Goal: Task Accomplishment & Management: Use online tool/utility

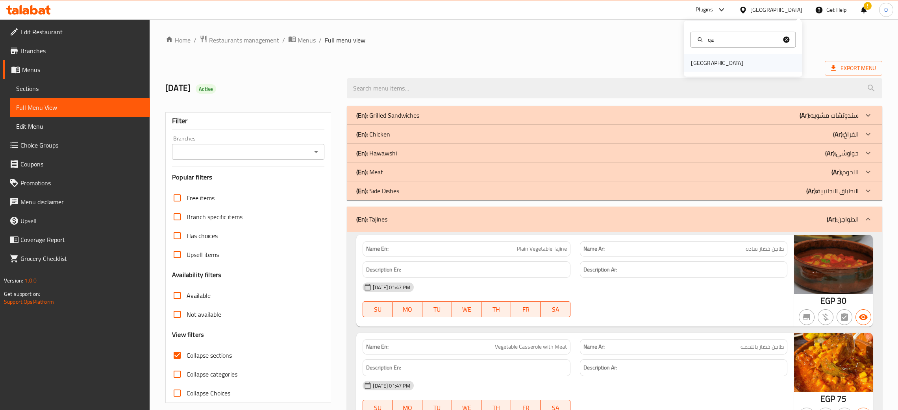
click at [693, 65] on div "[GEOGRAPHIC_DATA]" at bounding box center [717, 63] width 52 height 9
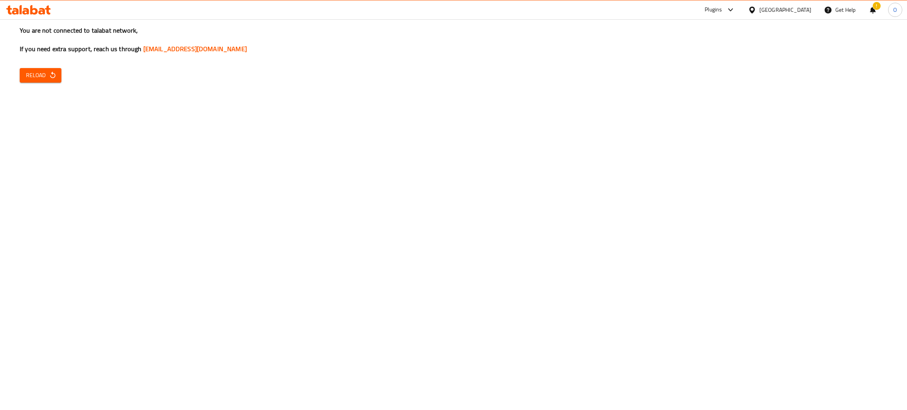
click at [53, 76] on icon "button" at bounding box center [53, 75] width 8 height 8
click at [48, 78] on span "Reload" at bounding box center [40, 75] width 29 height 10
click at [58, 76] on button "Reload" at bounding box center [41, 75] width 42 height 15
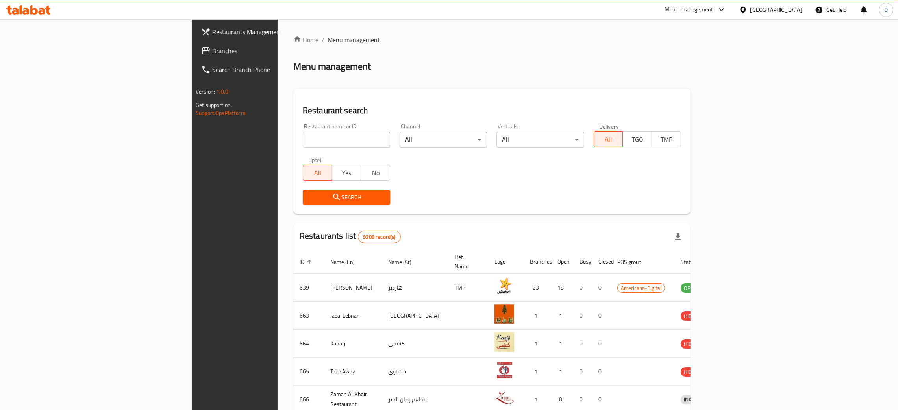
click at [303, 143] on input "search" at bounding box center [346, 140] width 87 height 16
paste input "Flower Pack"
type input "Flower Pack"
click button "Search" at bounding box center [346, 197] width 87 height 15
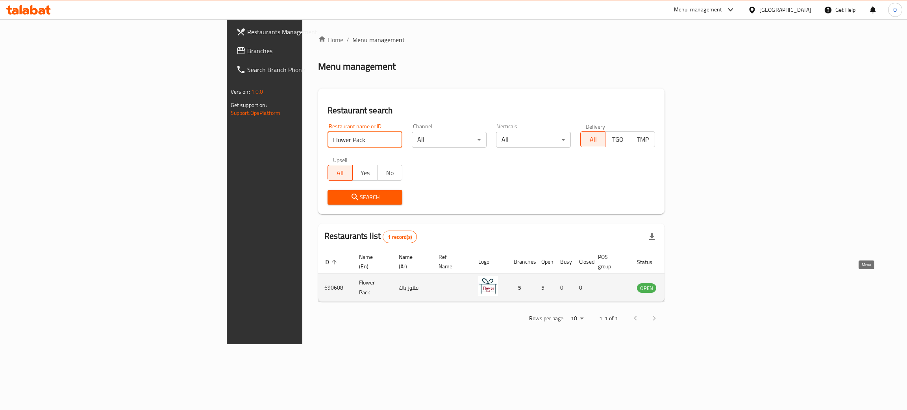
click at [687, 285] on icon "enhanced table" at bounding box center [683, 288] width 9 height 7
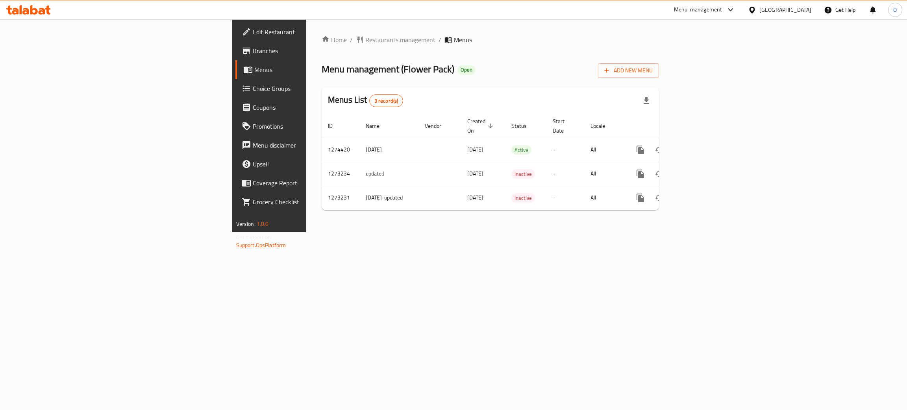
click at [253, 29] on span "Edit Restaurant" at bounding box center [315, 31] width 125 height 9
click at [702, 145] on icon "enhanced table" at bounding box center [697, 149] width 9 height 9
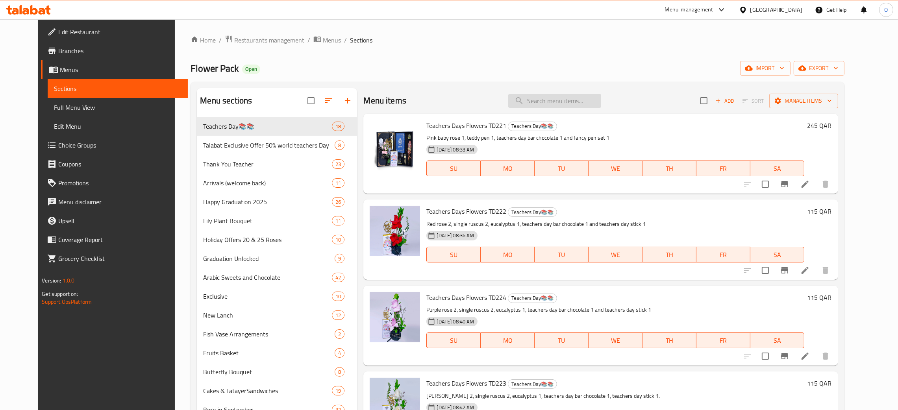
drag, startPoint x: 563, startPoint y: 103, endPoint x: 557, endPoint y: 107, distance: 7.6
click at [561, 103] on input "search" at bounding box center [554, 101] width 93 height 14
paste input "Talabat Exclusive TE233"
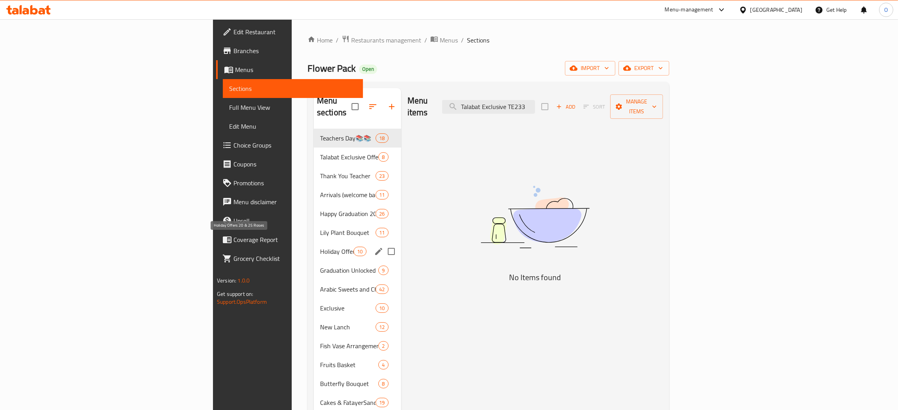
type input "Talabat Exclusive TE233"
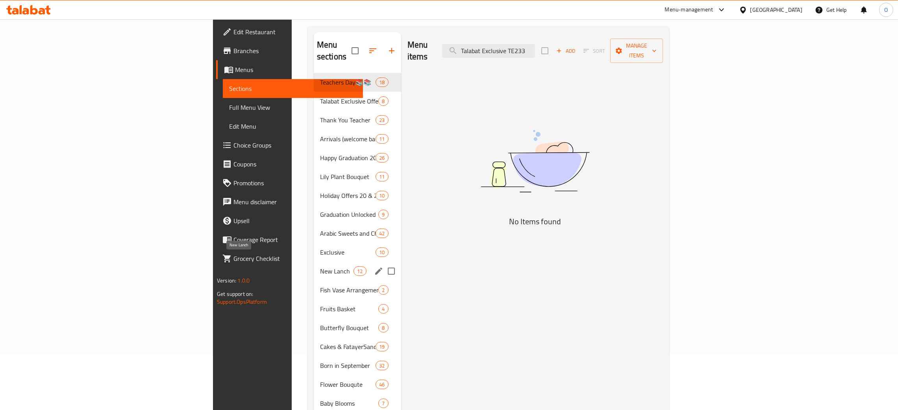
scroll to position [59, 0]
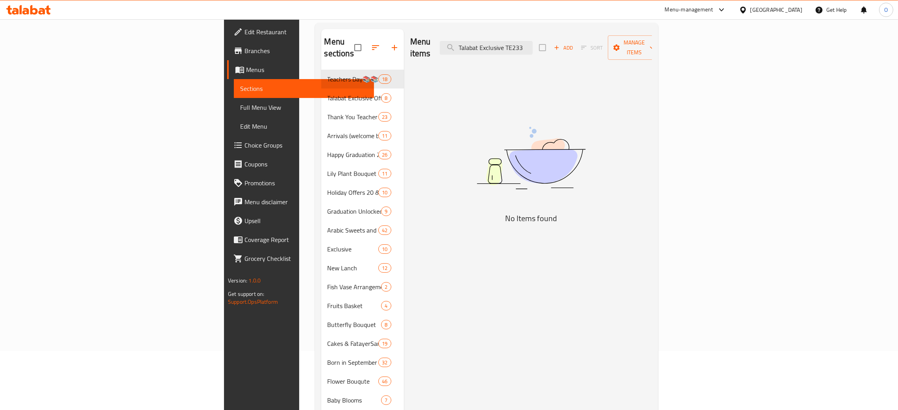
click at [750, 8] on div at bounding box center [744, 10] width 11 height 9
click at [722, 209] on div "[GEOGRAPHIC_DATA]" at bounding box center [717, 206] width 52 height 9
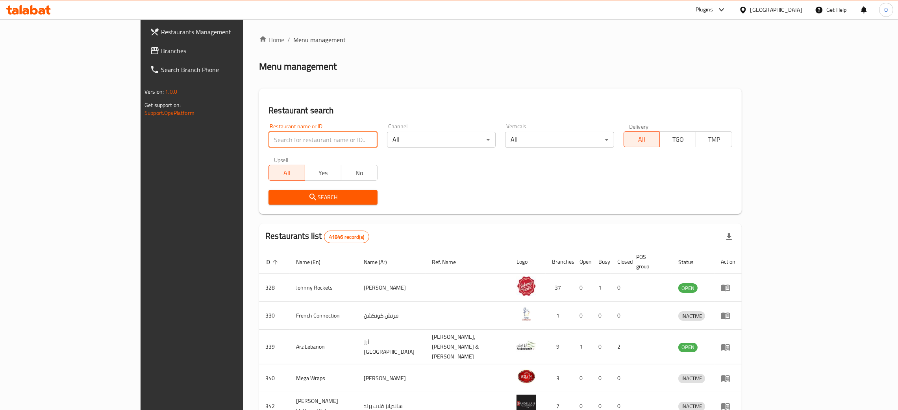
drag, startPoint x: 216, startPoint y: 144, endPoint x: 218, endPoint y: 137, distance: 7.4
click at [269, 138] on input "search" at bounding box center [323, 140] width 109 height 16
paste input "[DEMOGRAPHIC_DATA] n Crunch Restaurant"
type input "[DEMOGRAPHIC_DATA] n Crunch Restaurant"
click button "Search" at bounding box center [323, 197] width 109 height 15
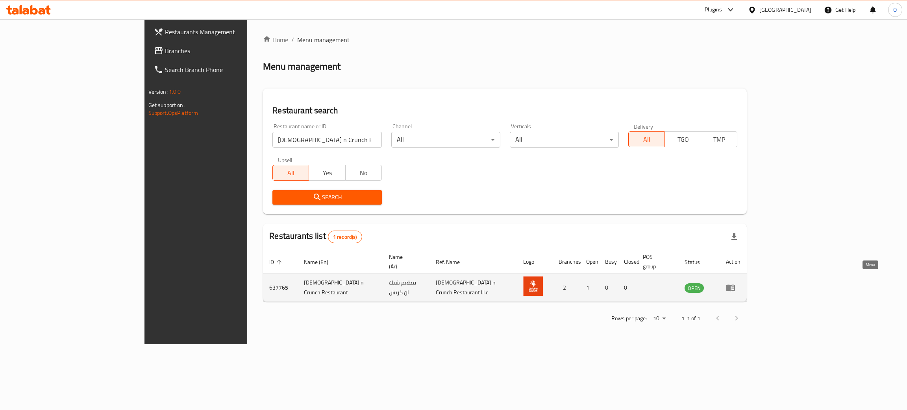
click at [735, 283] on icon "enhanced table" at bounding box center [730, 287] width 9 height 9
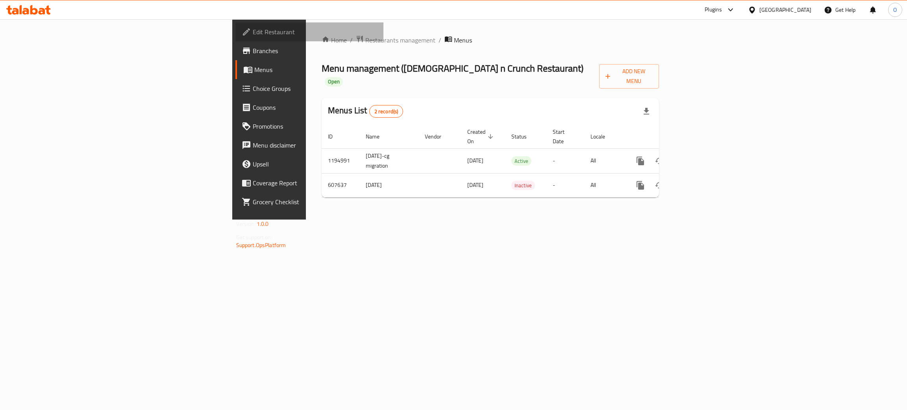
click at [253, 32] on span "Edit Restaurant" at bounding box center [315, 31] width 125 height 9
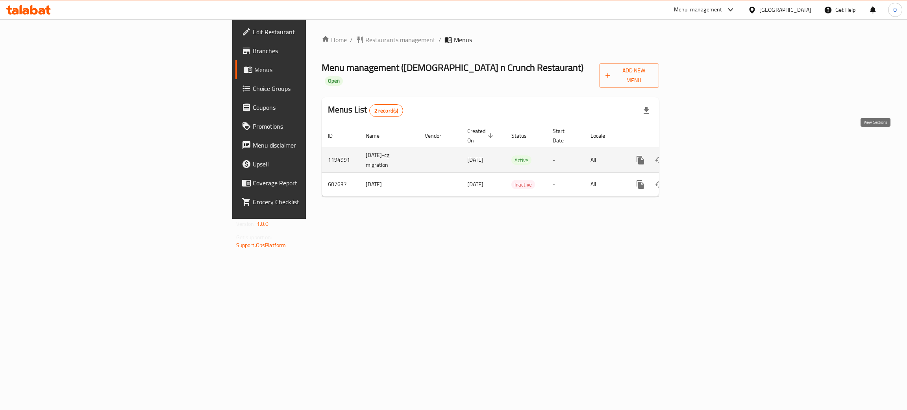
click at [701, 157] on icon "enhanced table" at bounding box center [697, 160] width 7 height 7
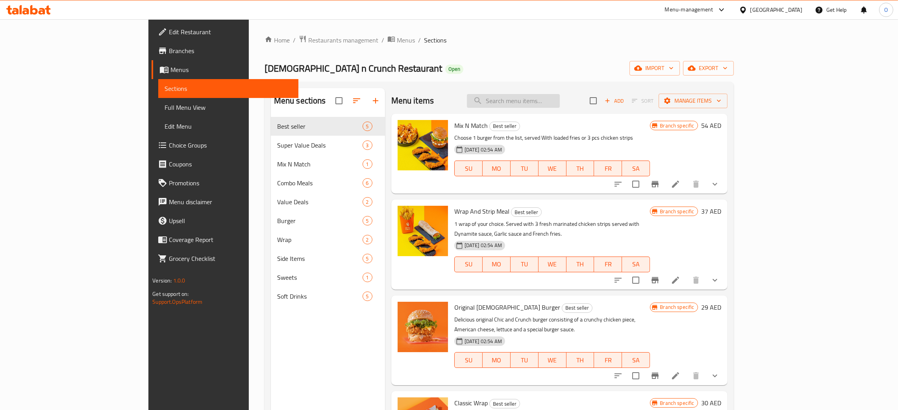
click at [556, 101] on input "search" at bounding box center [513, 101] width 93 height 14
paste input "Original [DEMOGRAPHIC_DATA] Burger"
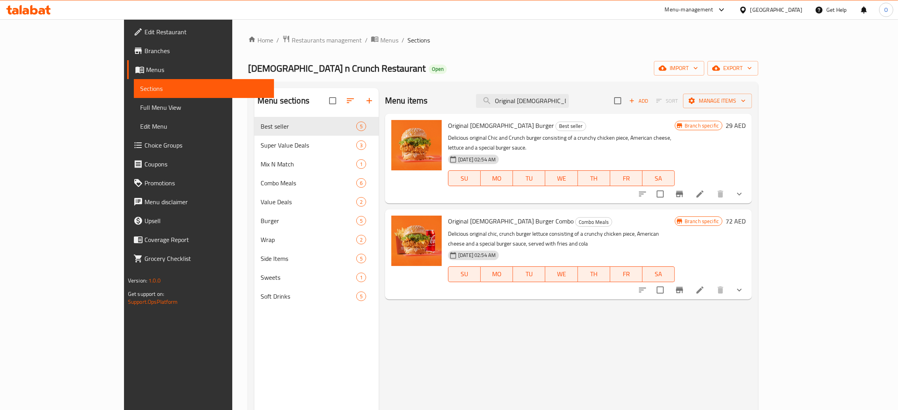
type input "Original [DEMOGRAPHIC_DATA] Burger"
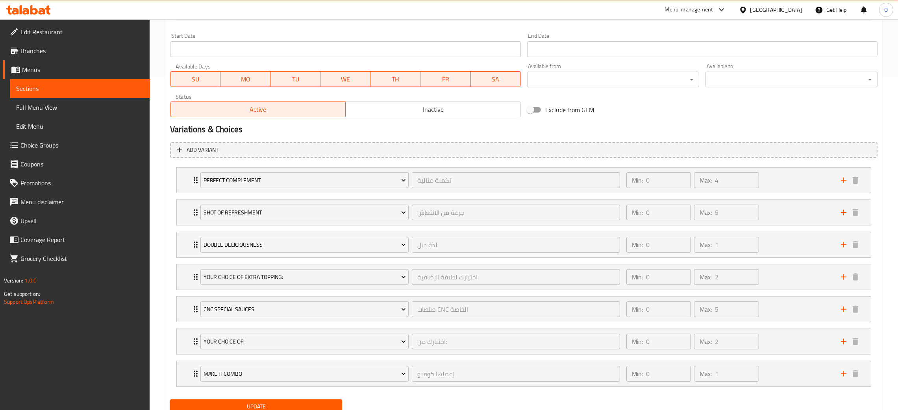
scroll to position [354, 0]
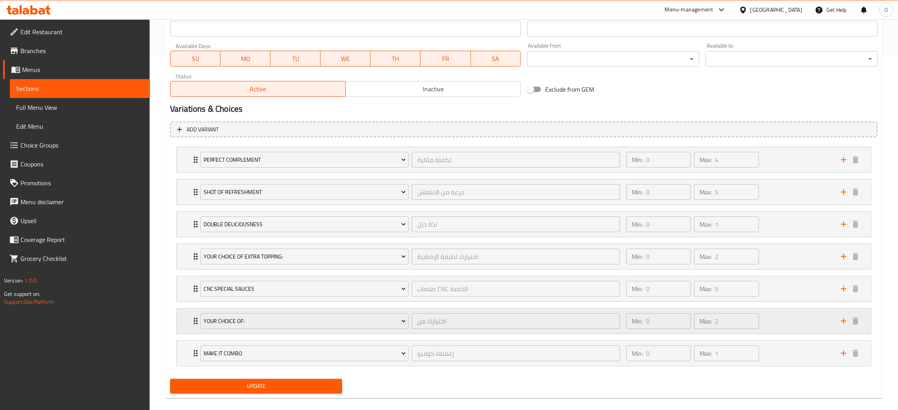
click at [771, 325] on div "Min: 0 ​ Max: 2 ​" at bounding box center [729, 321] width 215 height 25
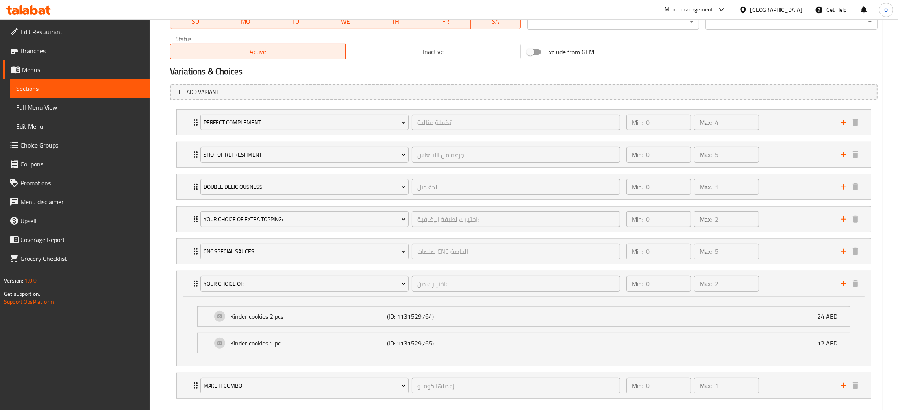
scroll to position [435, 0]
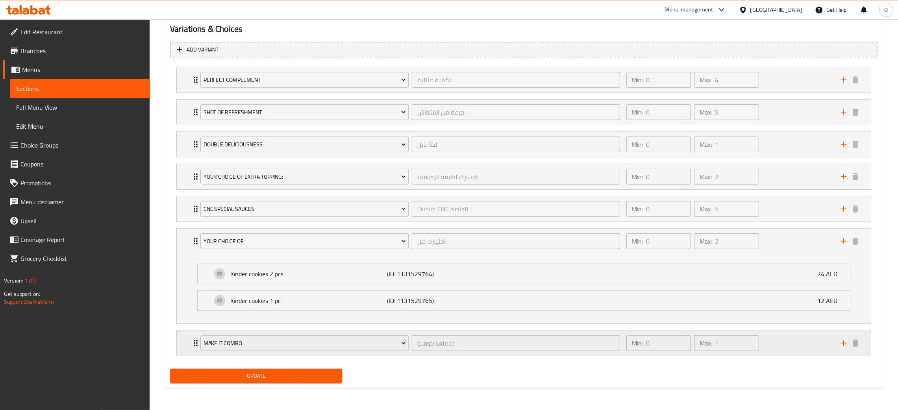
click at [798, 346] on div "Min: 0 ​ Max: 1 ​" at bounding box center [729, 343] width 215 height 25
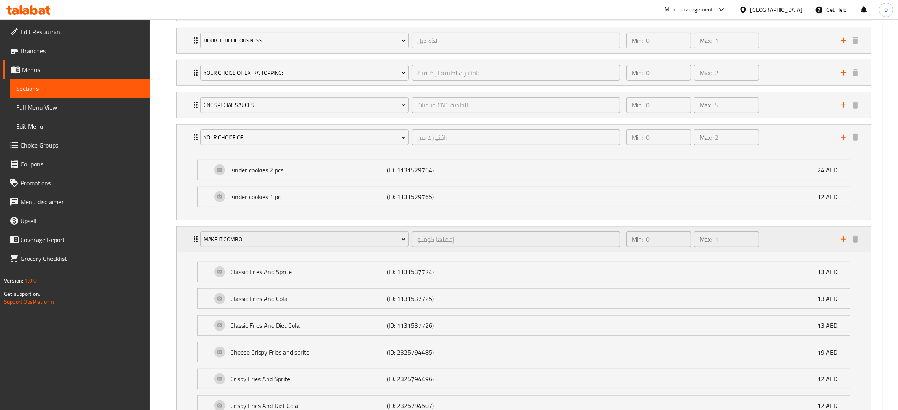
scroll to position [494, 0]
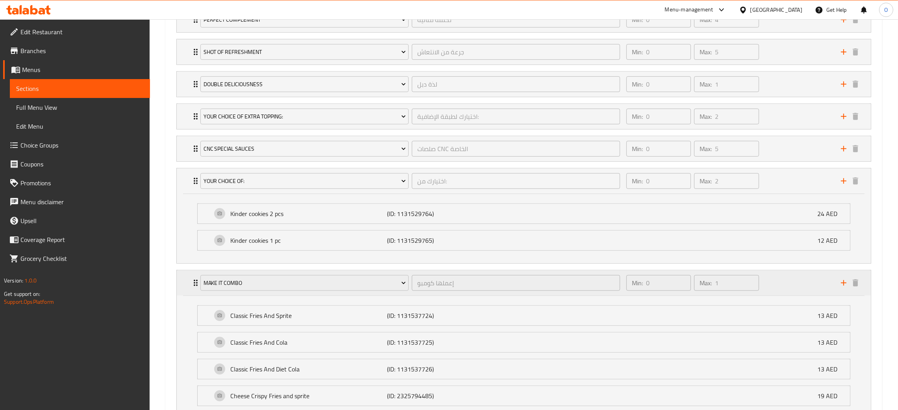
click at [778, 281] on div "Min: 0 ​ Max: 1 ​" at bounding box center [729, 282] width 215 height 25
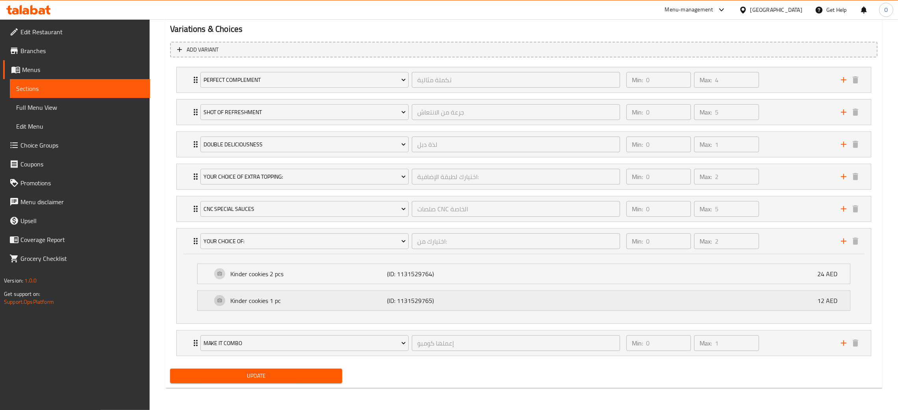
scroll to position [435, 0]
click at [802, 206] on div "Min: 0 ​ Max: 5 ​" at bounding box center [729, 208] width 215 height 25
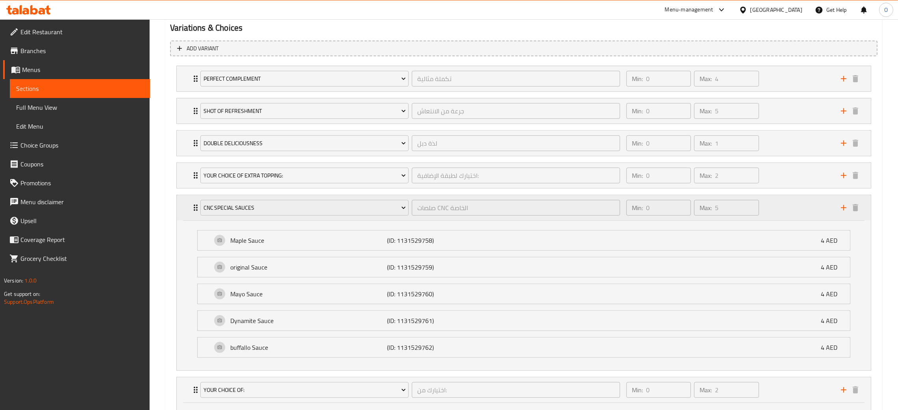
scroll to position [494, 0]
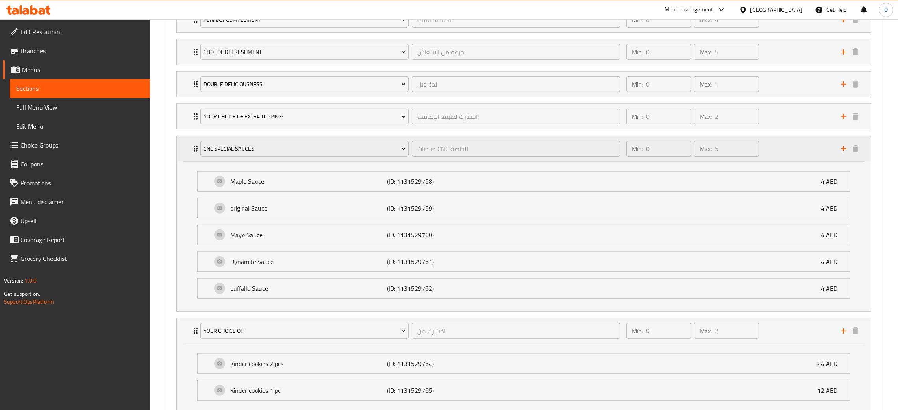
click at [799, 155] on div "Min: 0 ​ Max: 5 ​" at bounding box center [729, 148] width 215 height 25
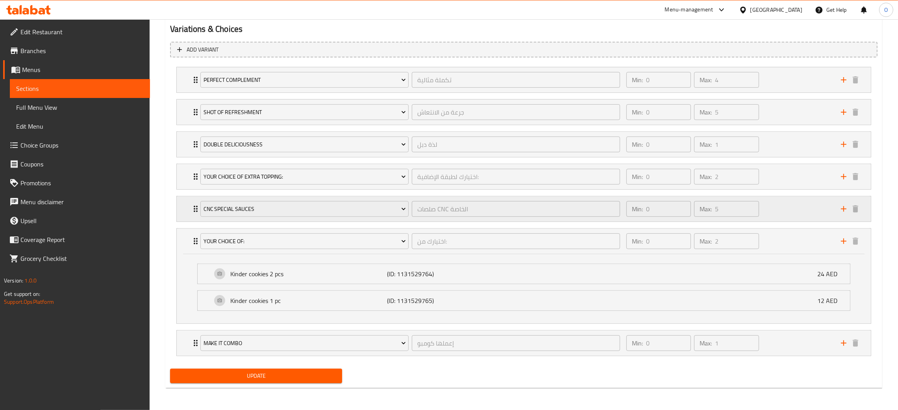
scroll to position [435, 0]
click at [785, 180] on div "Min: 0 ​ Max: 2 ​" at bounding box center [729, 176] width 215 height 25
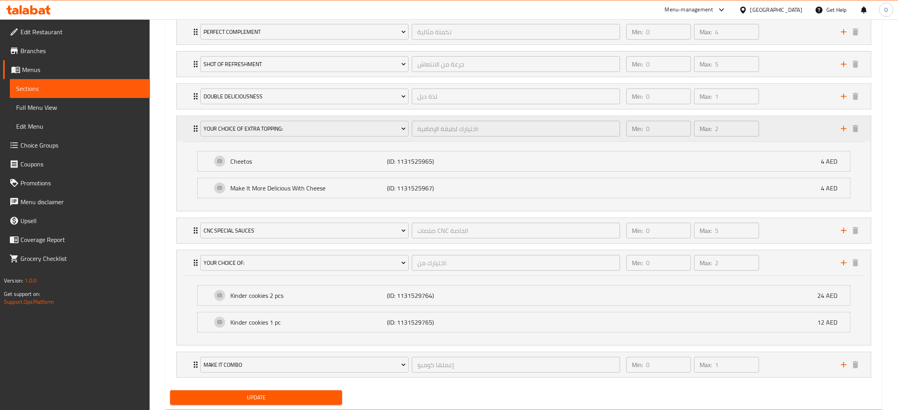
scroll to position [494, 0]
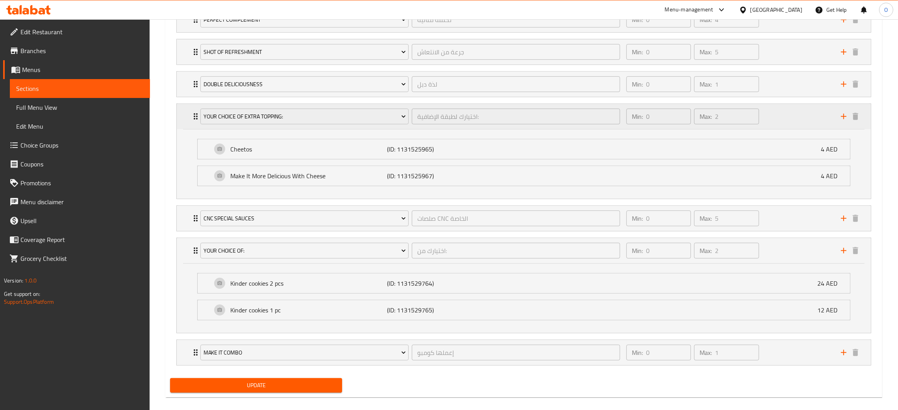
click at [781, 118] on div "Min: 0 ​ Max: 2 ​" at bounding box center [729, 116] width 215 height 25
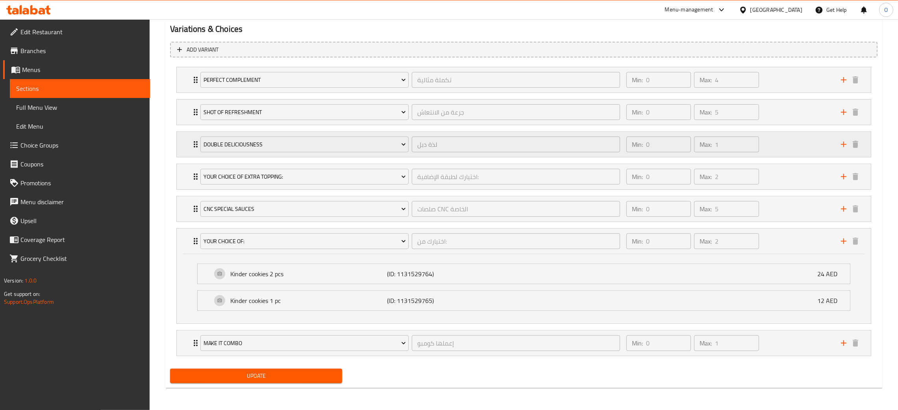
scroll to position [435, 0]
click at [791, 141] on div "Min: 0 ​ Max: 1 ​" at bounding box center [729, 144] width 215 height 25
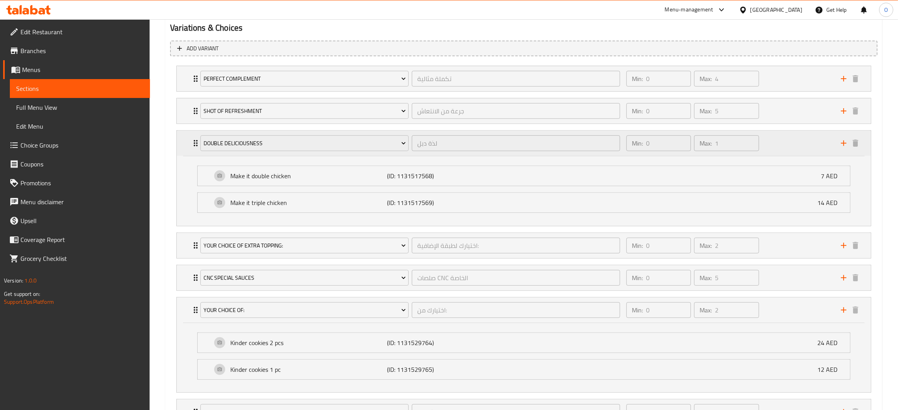
scroll to position [494, 0]
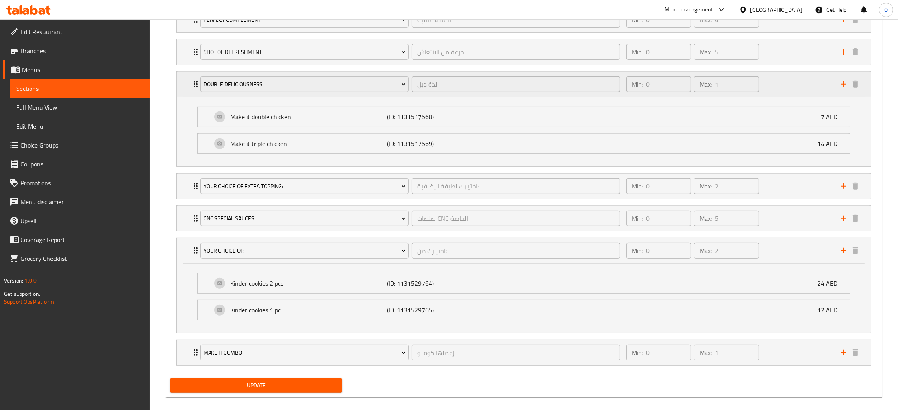
click at [788, 77] on div "Min: 0 ​ Max: 1 ​" at bounding box center [729, 84] width 215 height 25
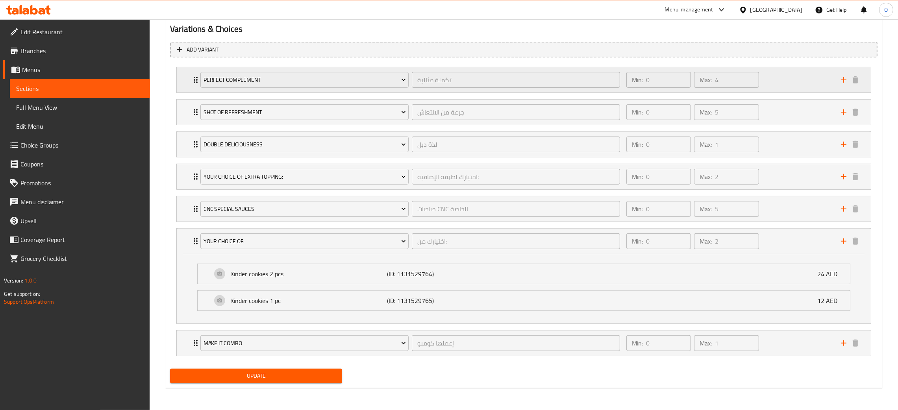
scroll to position [435, 0]
click at [799, 111] on div "Min: 0 ​ Max: 5 ​" at bounding box center [729, 112] width 215 height 25
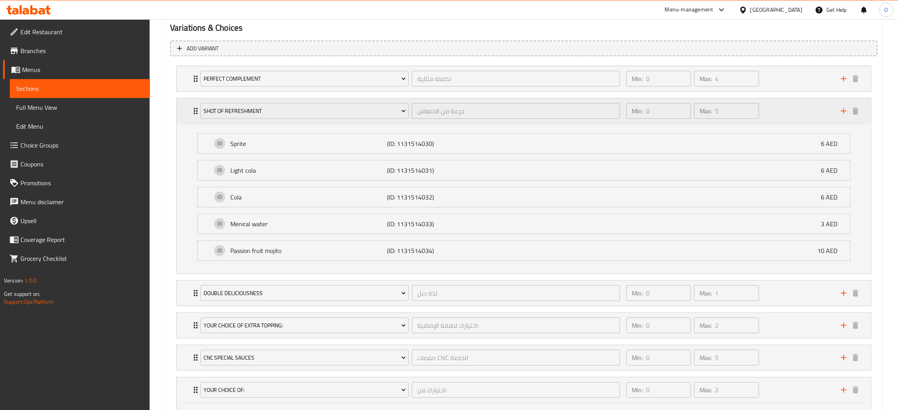
click at [787, 112] on div "Min: 0 ​ Max: 5 ​" at bounding box center [729, 110] width 215 height 25
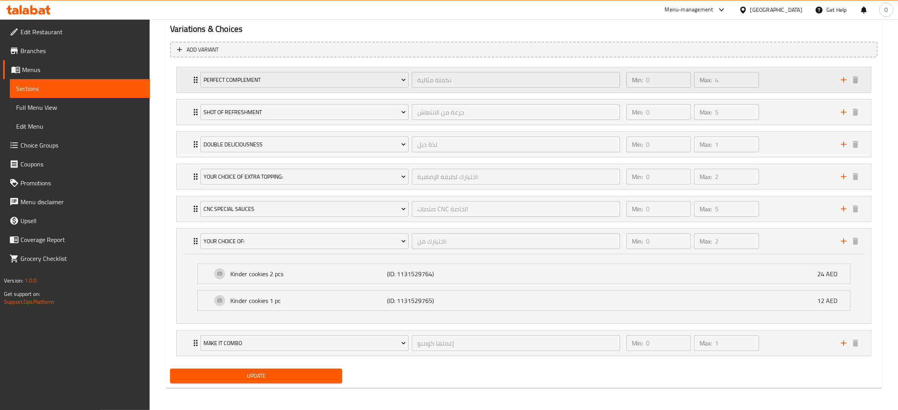
click at [786, 79] on div "Min: 0 ​ Max: 4 ​" at bounding box center [729, 79] width 215 height 25
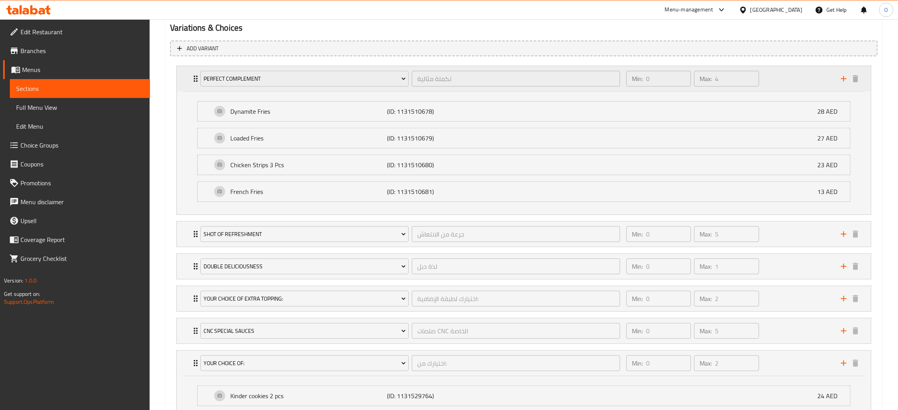
click at [786, 79] on div "Min: 0 ​ Max: 4 ​" at bounding box center [729, 78] width 215 height 25
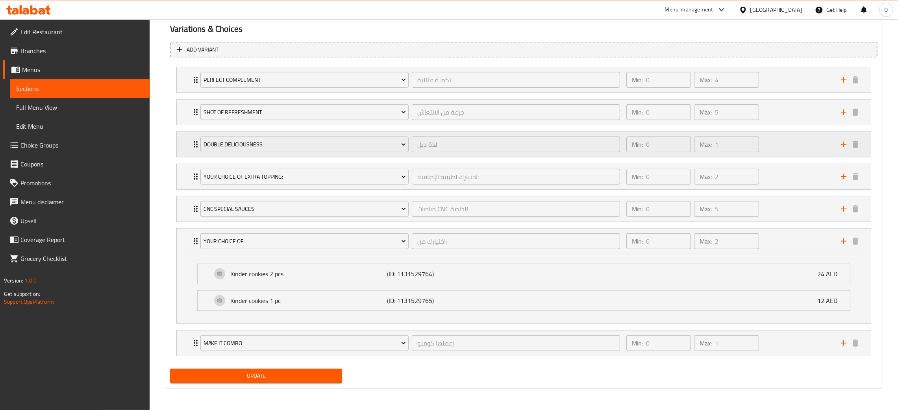
type input "لذة دبل"
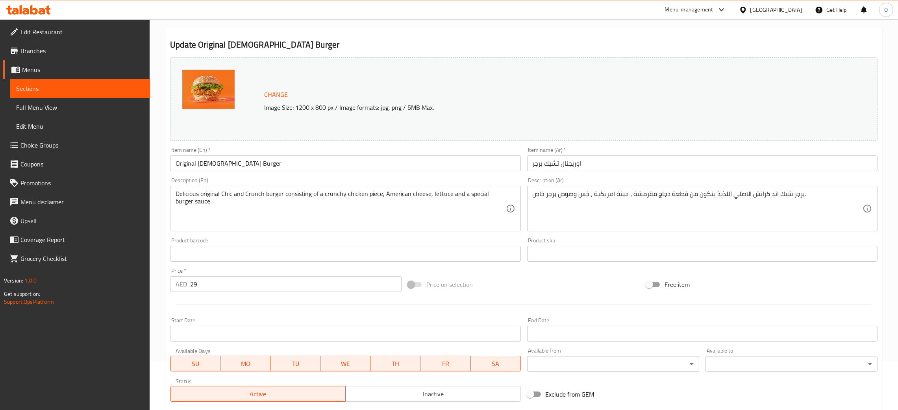
scroll to position [0, 0]
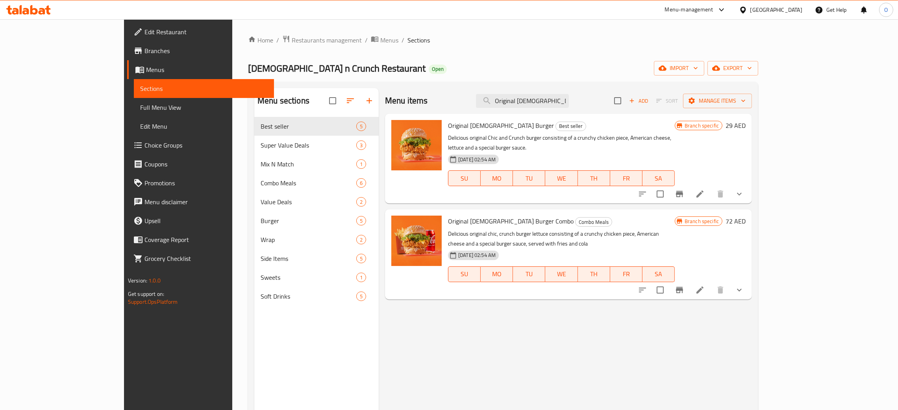
click at [779, 10] on div "[GEOGRAPHIC_DATA]" at bounding box center [776, 10] width 52 height 9
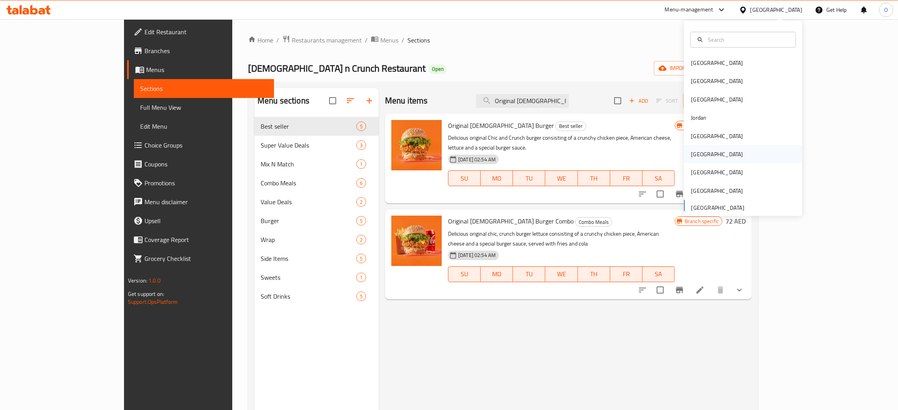
click at [691, 151] on div "[GEOGRAPHIC_DATA]" at bounding box center [717, 154] width 52 height 9
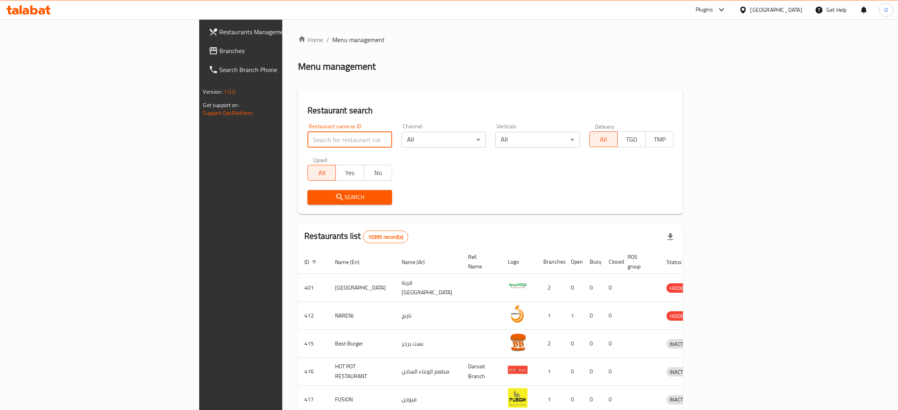
drag, startPoint x: 225, startPoint y: 141, endPoint x: 221, endPoint y: 142, distance: 4.0
click at [308, 142] on input "search" at bounding box center [350, 140] width 85 height 16
paste input "Irth Kitchen"
type input "Irth Kitchen"
click button "Search" at bounding box center [350, 197] width 85 height 15
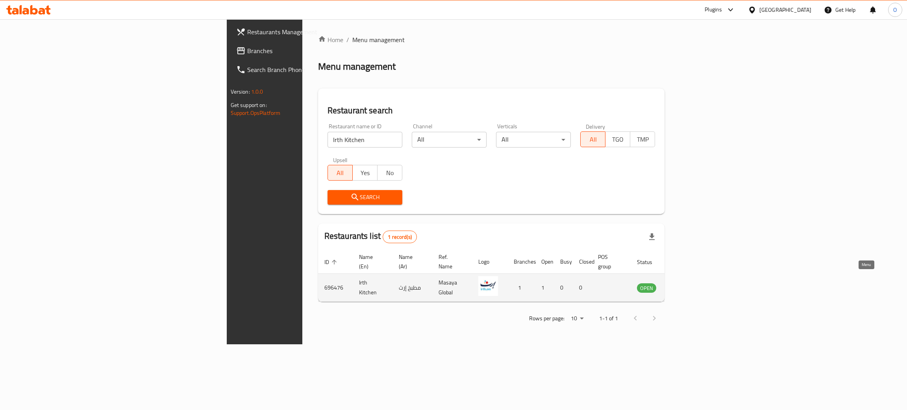
click at [686, 287] on icon "enhanced table" at bounding box center [685, 288] width 3 height 3
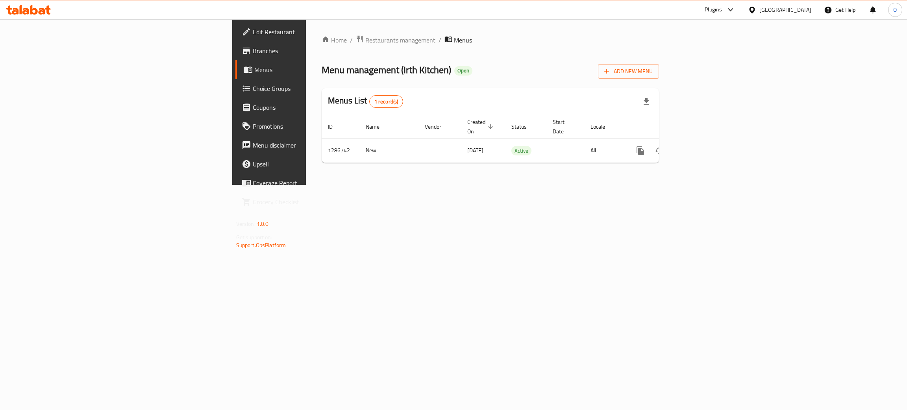
click at [253, 35] on span "Edit Restaurant" at bounding box center [315, 31] width 125 height 9
click at [707, 141] on link "enhanced table" at bounding box center [697, 150] width 19 height 19
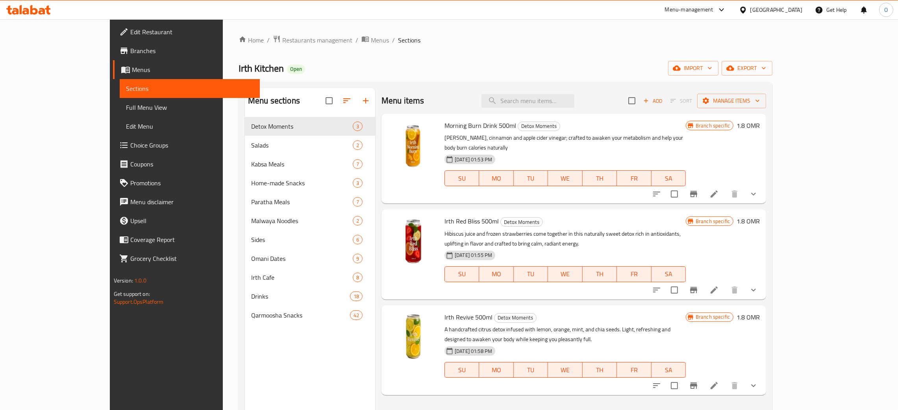
click at [798, 8] on div "Oman" at bounding box center [776, 10] width 52 height 9
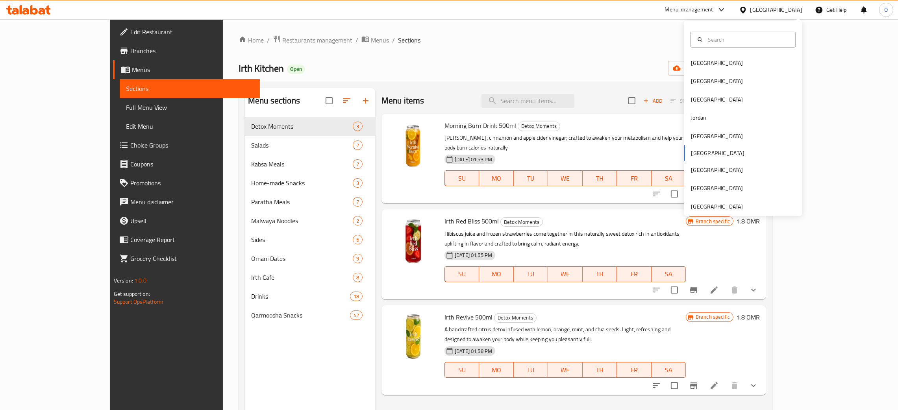
click at [721, 212] on div "Bahrain Egypt Iraq Jordan Kuwait Oman Qatar Saudi Arabia United Arab Emirates" at bounding box center [743, 118] width 118 height 195
click at [697, 209] on div "[GEOGRAPHIC_DATA]" at bounding box center [717, 206] width 52 height 9
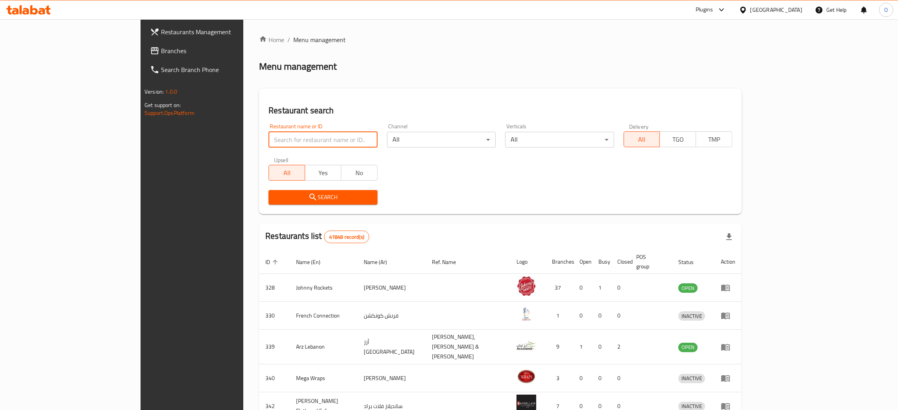
click at [269, 143] on input "search" at bounding box center [323, 140] width 109 height 16
paste input "New Jid Ali Restaura"
click button "Search" at bounding box center [323, 197] width 109 height 15
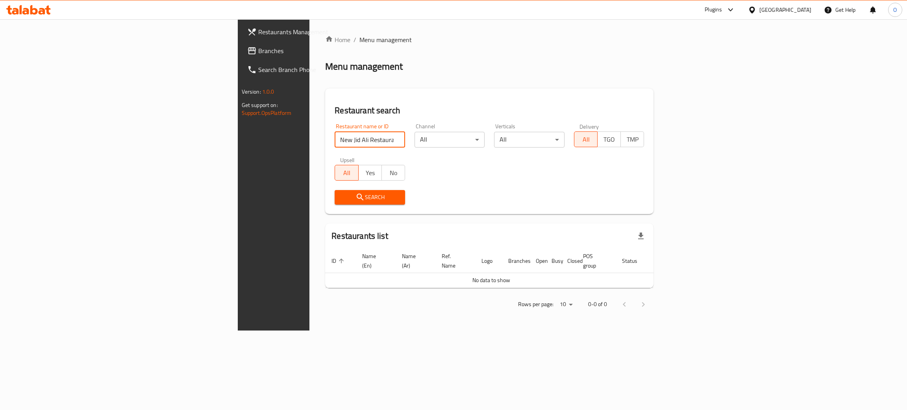
click at [335, 140] on input "New Jid Ali Restaura" at bounding box center [370, 140] width 70 height 16
click button "Search" at bounding box center [370, 197] width 70 height 15
click at [335, 140] on input "New Jid Ali" at bounding box center [370, 140] width 70 height 16
click button "Search" at bounding box center [370, 197] width 70 height 15
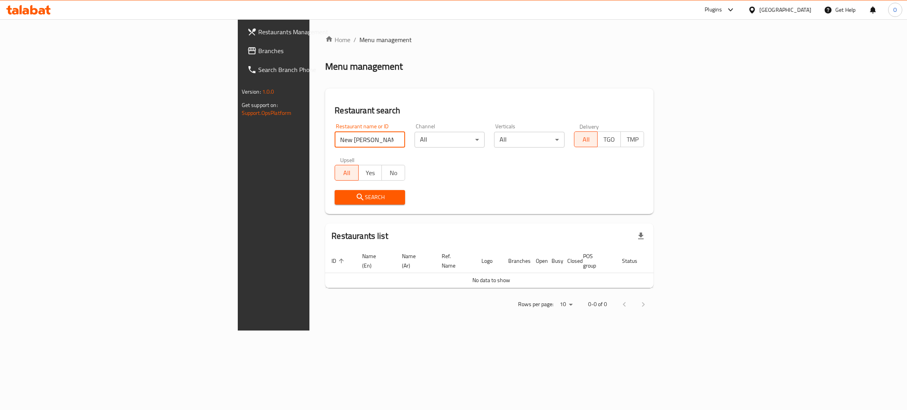
click at [335, 138] on input "New Jid Ali" at bounding box center [370, 140] width 70 height 16
click button "Search" at bounding box center [370, 197] width 70 height 15
drag, startPoint x: 243, startPoint y: 150, endPoint x: 225, endPoint y: 146, distance: 18.3
click at [330, 146] on div "Restaurant name or ID New Jid Restaurant name or ID" at bounding box center [370, 135] width 80 height 33
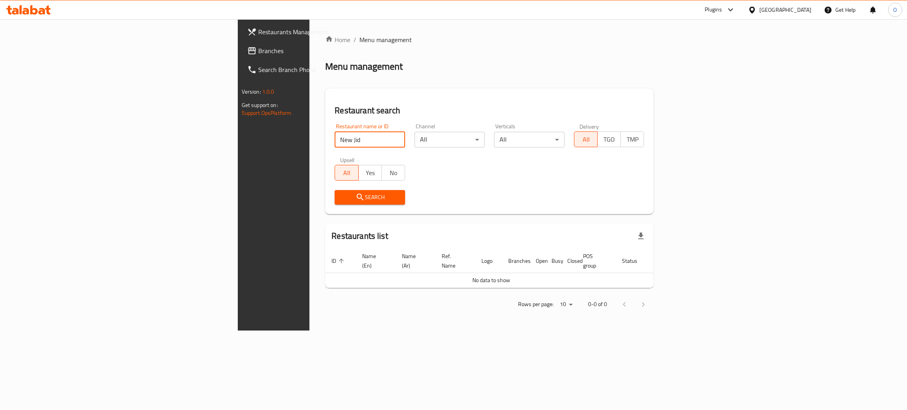
drag, startPoint x: 220, startPoint y: 142, endPoint x: 61, endPoint y: 120, distance: 161.3
click at [238, 120] on div "Restaurants Management Branches Search Branch Phone Version: 1.0.0 Get support …" at bounding box center [454, 174] width 432 height 311
paste input "1c-427190f41e17 779226"
drag, startPoint x: 282, startPoint y: 144, endPoint x: 0, endPoint y: 107, distance: 283.9
click at [238, 107] on div "Restaurants Management Branches Search Branch Phone Version: 1.0.0 Get support …" at bounding box center [454, 174] width 432 height 311
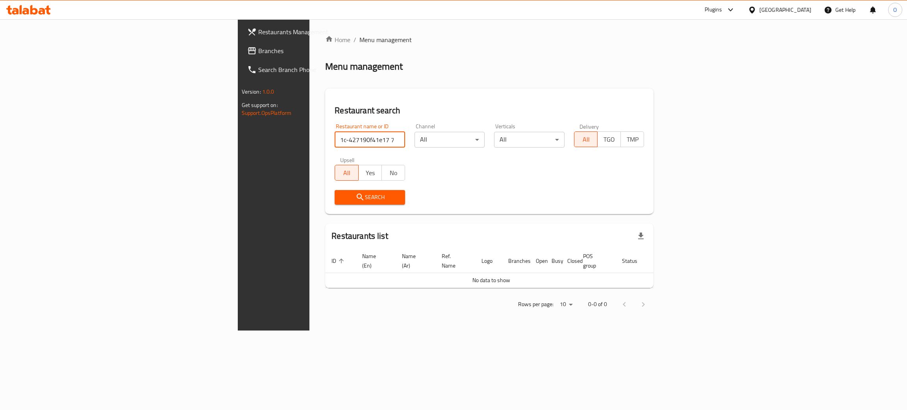
click at [335, 139] on input "1c-427190f41e17 779226" at bounding box center [370, 140] width 70 height 16
click at [335, 144] on input "1c-427190f41e17 779226" at bounding box center [370, 140] width 70 height 16
click at [335, 140] on input "1c-427190f41e17 779226" at bounding box center [370, 140] width 70 height 16
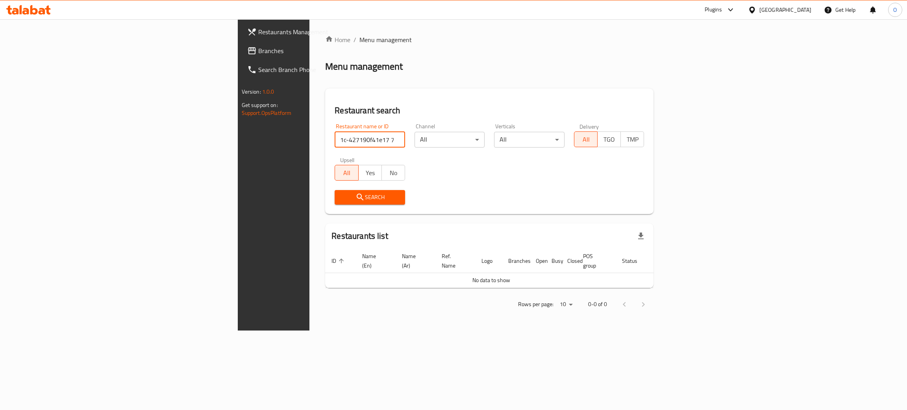
click at [335, 139] on input "1c-427190f41e17 779226" at bounding box center [370, 140] width 70 height 16
click at [335, 141] on input "779226" at bounding box center [370, 140] width 70 height 16
type input "779226"
click at [356, 198] on icon "submit" at bounding box center [360, 197] width 9 height 9
drag, startPoint x: 218, startPoint y: 141, endPoint x: 3, endPoint y: 104, distance: 218.2
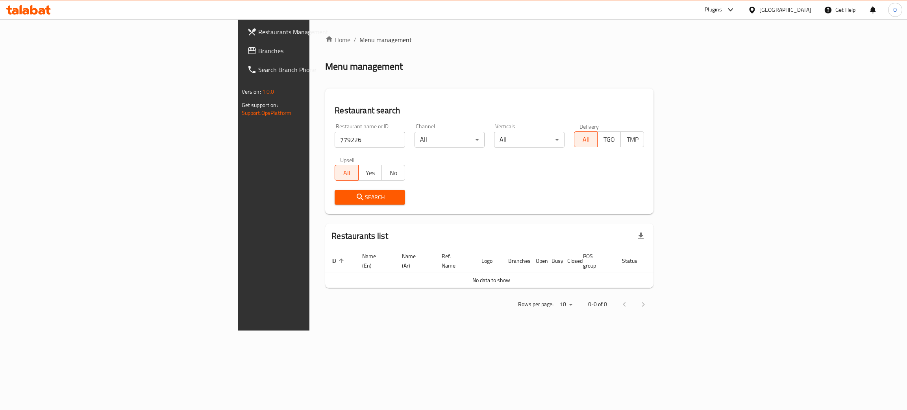
click at [238, 105] on div "Restaurants Management Branches Search Branch Phone Version: 1.0.0 Get support …" at bounding box center [454, 174] width 432 height 311
click at [258, 47] on span "Branches" at bounding box center [320, 50] width 125 height 9
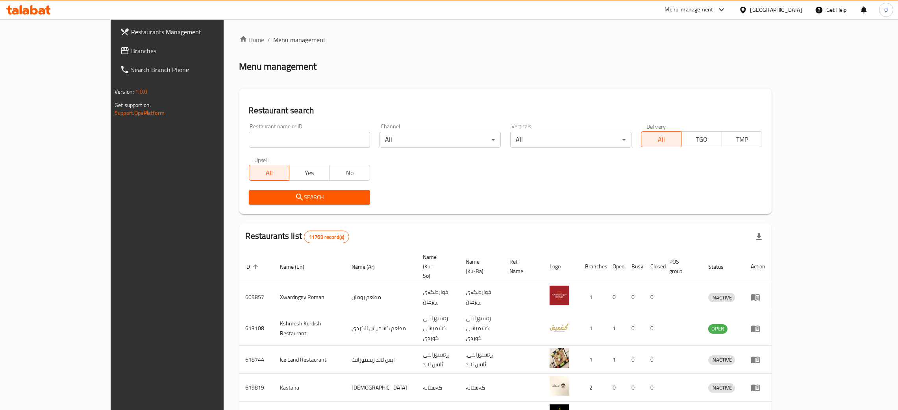
click at [713, 9] on div "Menu-management" at bounding box center [689, 9] width 48 height 9
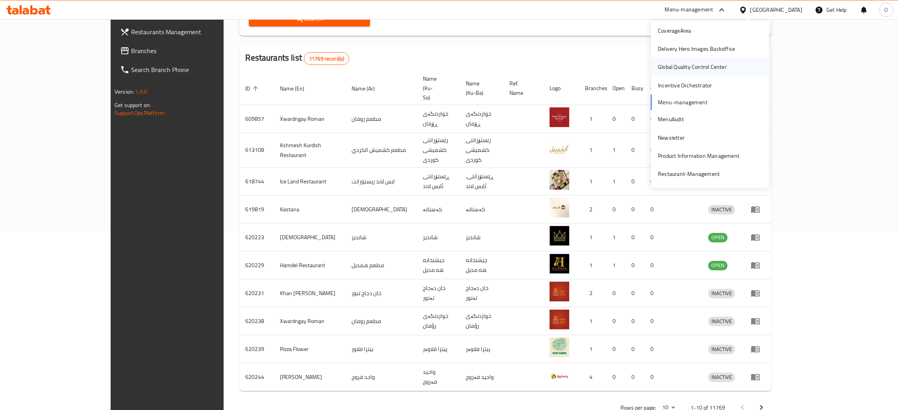
scroll to position [18, 0]
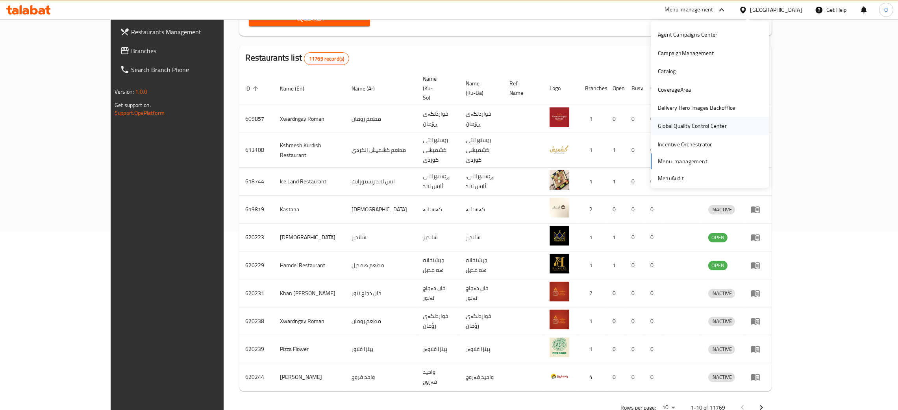
click at [682, 125] on div "Global Quality Control Center" at bounding box center [692, 126] width 69 height 9
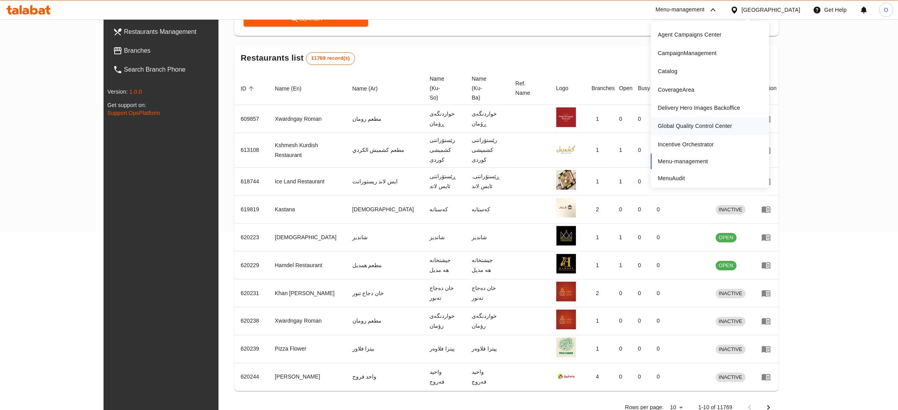
scroll to position [178, 0]
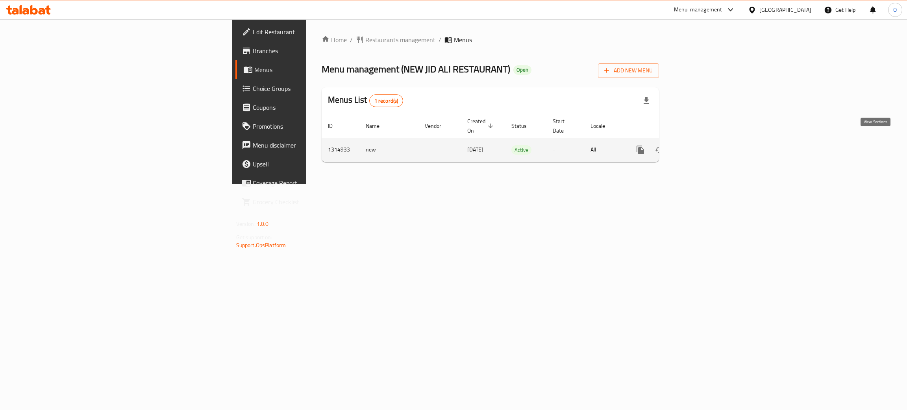
click at [701, 146] on icon "enhanced table" at bounding box center [697, 149] width 7 height 7
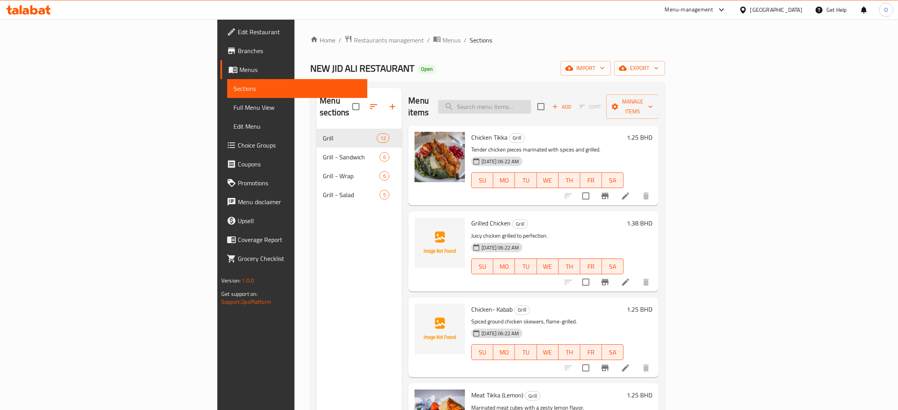
click at [531, 100] on input "search" at bounding box center [484, 107] width 93 height 14
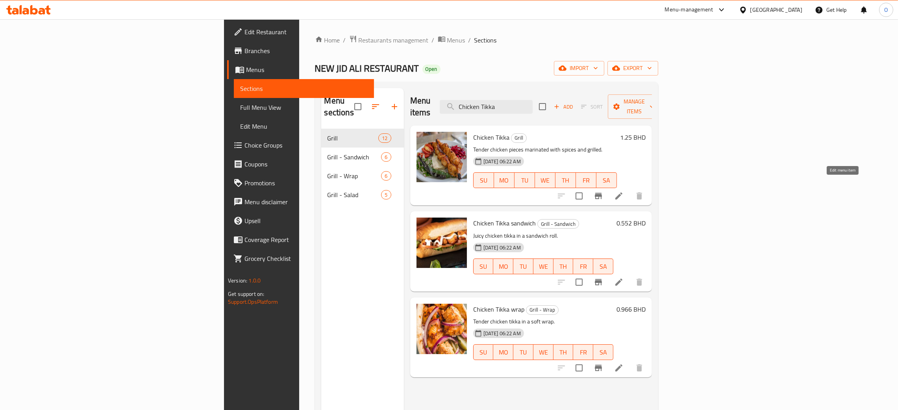
type input "Chicken Tikka"
click at [788, 15] on div "[GEOGRAPHIC_DATA]" at bounding box center [771, 9] width 76 height 19
click at [787, 10] on div "[GEOGRAPHIC_DATA]" at bounding box center [776, 10] width 52 height 9
click at [731, 207] on div "[GEOGRAPHIC_DATA]" at bounding box center [717, 206] width 52 height 9
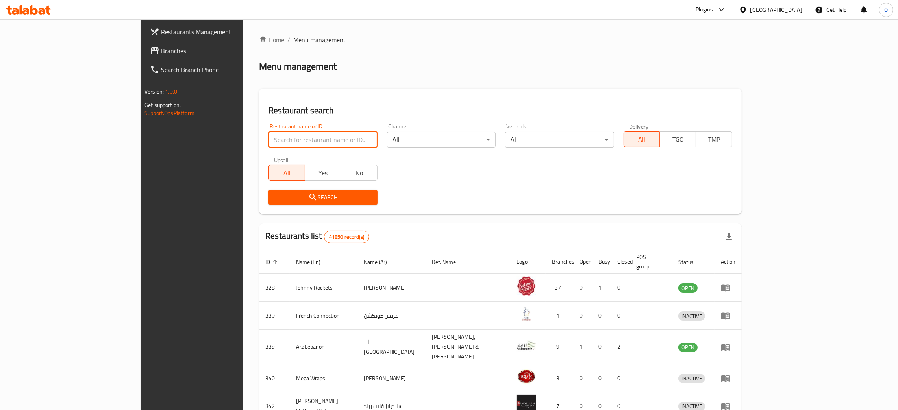
click at [269, 138] on input "search" at bounding box center [323, 140] width 109 height 16
paste input "Wok the Wok"
type input "Wok the Wok"
click button "Search" at bounding box center [323, 197] width 109 height 15
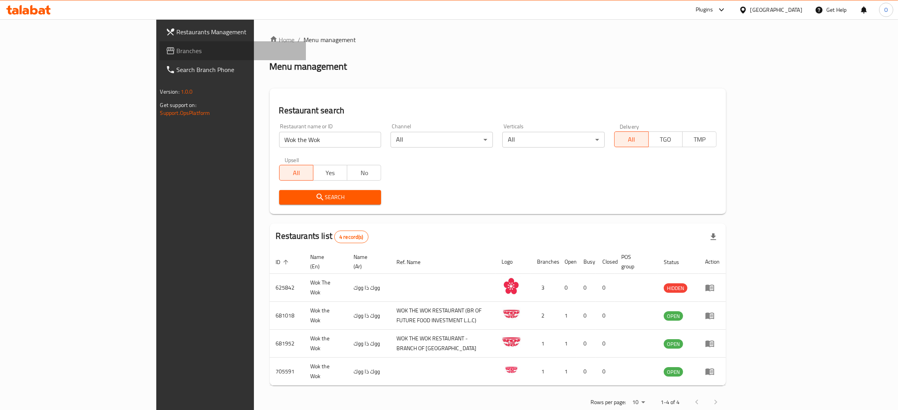
click at [177, 49] on span "Branches" at bounding box center [238, 50] width 123 height 9
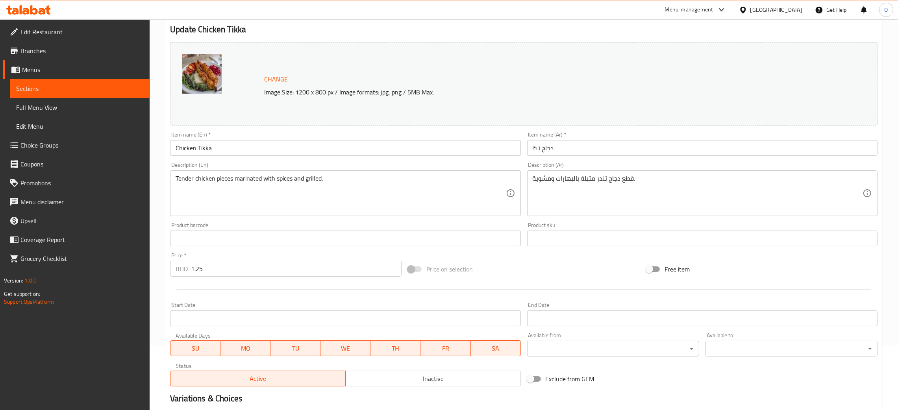
scroll to position [156, 0]
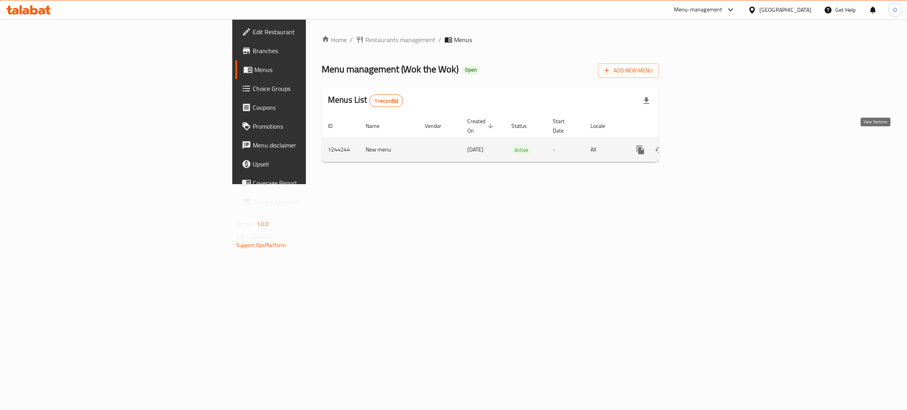
click at [702, 145] on icon "enhanced table" at bounding box center [697, 149] width 9 height 9
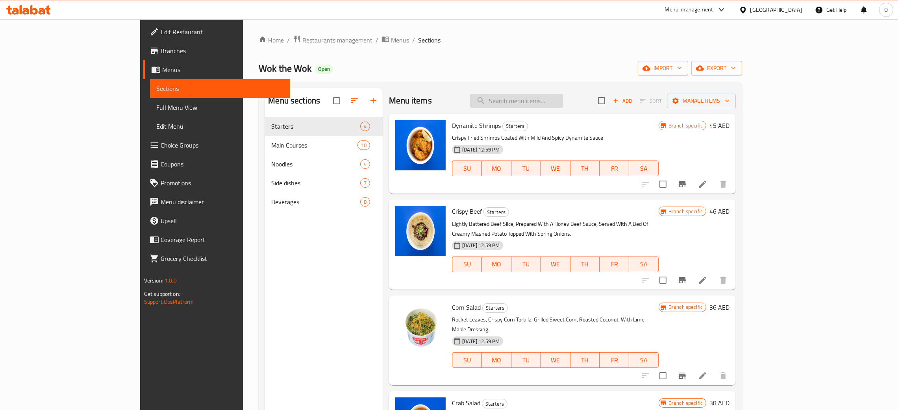
drag, startPoint x: 570, startPoint y: 102, endPoint x: 556, endPoint y: 117, distance: 20.3
click at [563, 102] on input "search" at bounding box center [516, 101] width 93 height 14
paste input "Dynamite Shrimps"
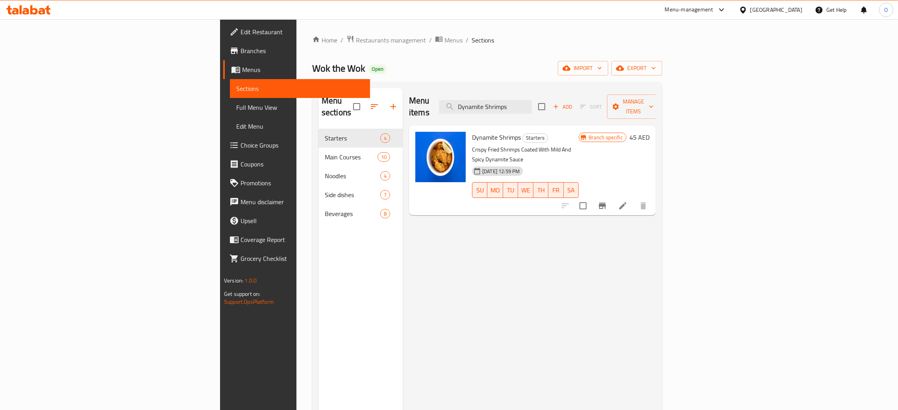
type input "Dynamite Shrimps"
click at [356, 42] on span "Restaurants management" at bounding box center [391, 39] width 70 height 9
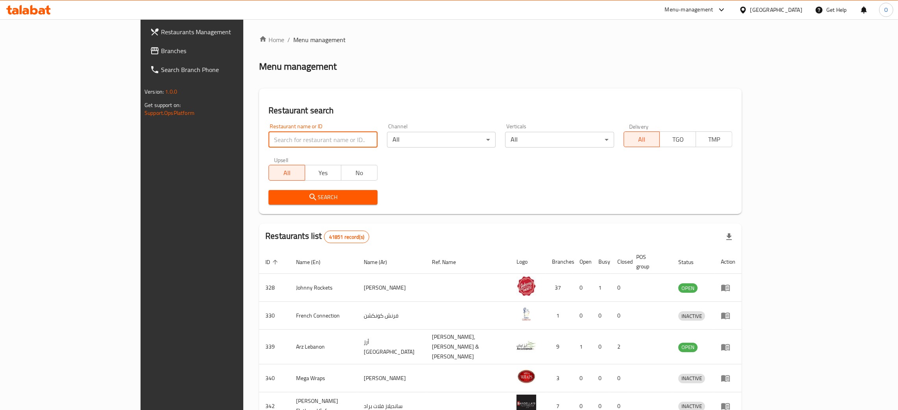
click at [269, 141] on input "search" at bounding box center [323, 140] width 109 height 16
paste input "Cafe di Rosati"
type input "Cafe di Rosati"
click button "Search" at bounding box center [323, 197] width 109 height 15
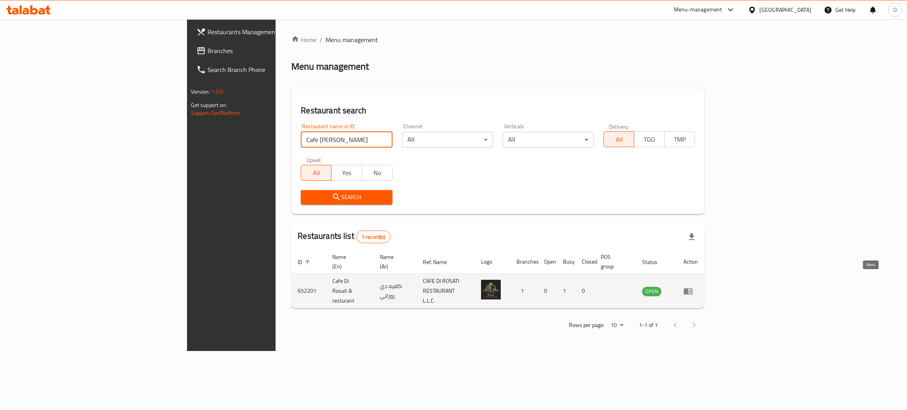
click at [693, 288] on icon "enhanced table" at bounding box center [688, 291] width 9 height 7
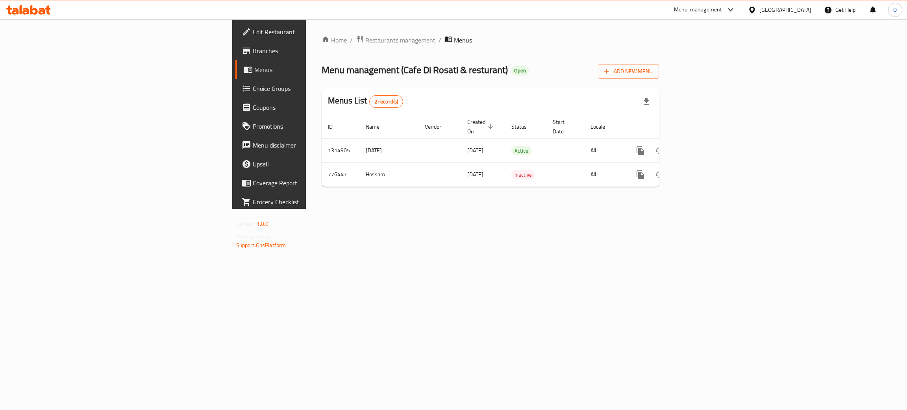
click at [253, 32] on span "Edit Restaurant" at bounding box center [315, 31] width 125 height 9
click at [701, 146] on icon "enhanced table" at bounding box center [697, 149] width 7 height 7
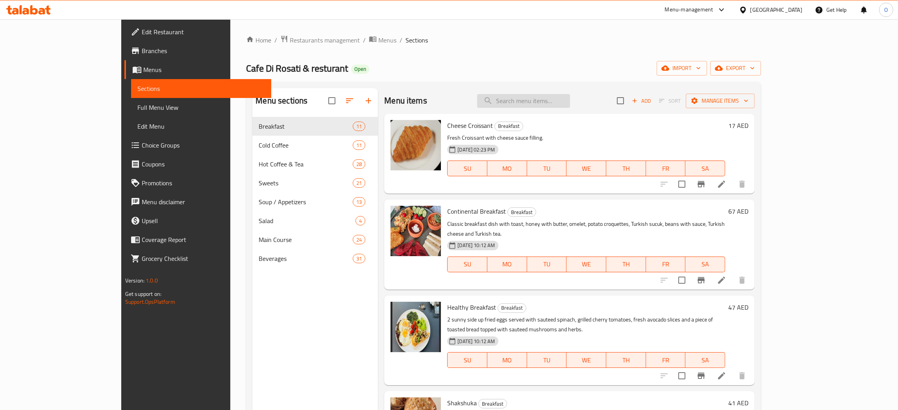
click at [561, 99] on input "search" at bounding box center [523, 101] width 93 height 14
paste input "Pina Colada"
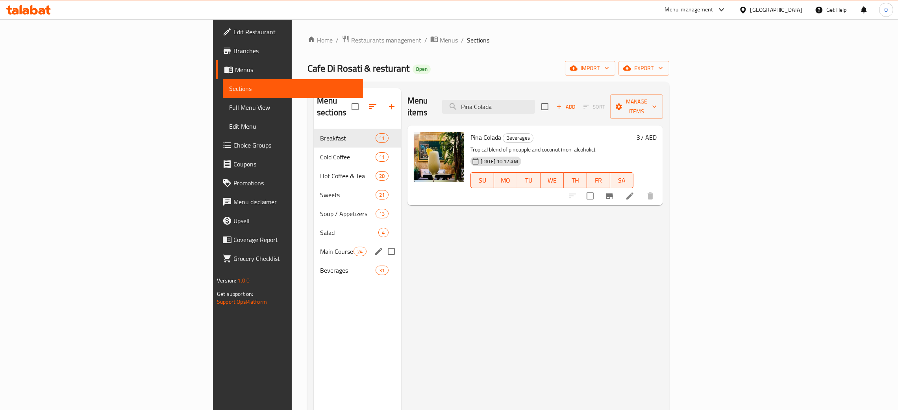
type input "Pina Colada"
